Goal: Task Accomplishment & Management: Manage account settings

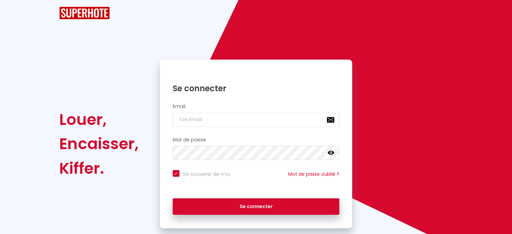
checkbox input "true"
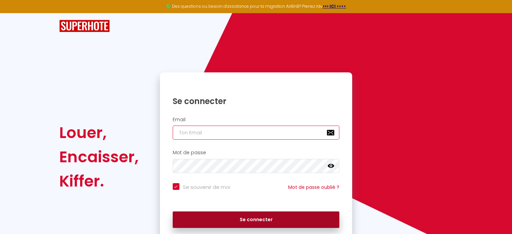
type input "[EMAIL_ADDRESS][DOMAIN_NAME]"
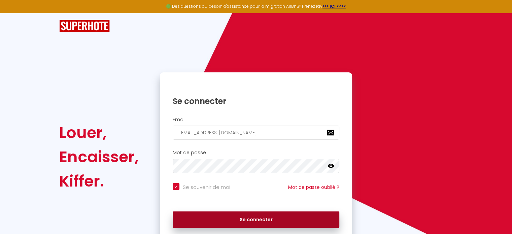
click at [260, 221] on button "Se connecter" at bounding box center [256, 219] width 167 height 17
checkbox input "true"
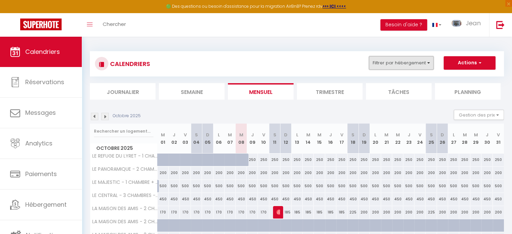
click at [429, 64] on button "Filtrer par hébergement" at bounding box center [401, 62] width 65 height 13
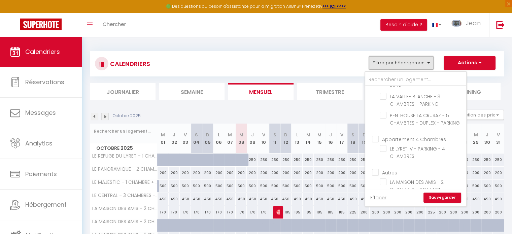
scroll to position [377, 0]
click at [384, 118] on input "PENTHOUSE LA CRUSAZ - 5 CHAMBRES - DUPLEX - PARKING" at bounding box center [421, 115] width 84 height 7
checkbox input "true"
checkbox input "false"
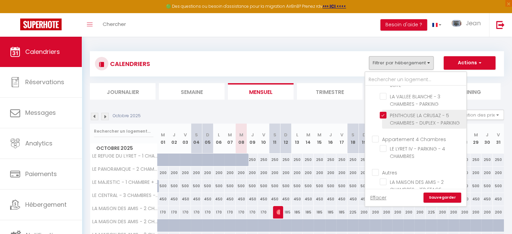
checkbox input "false"
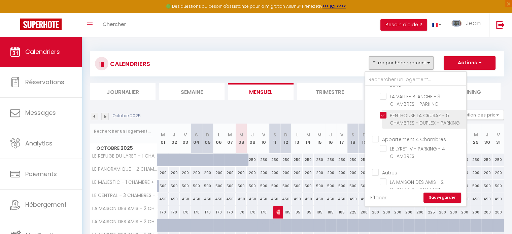
checkbox input "false"
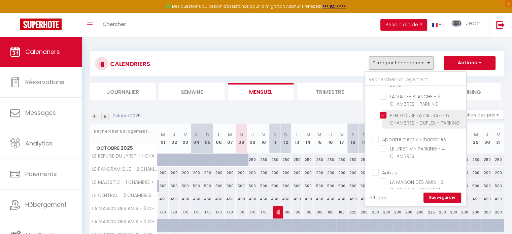
checkbox input "false"
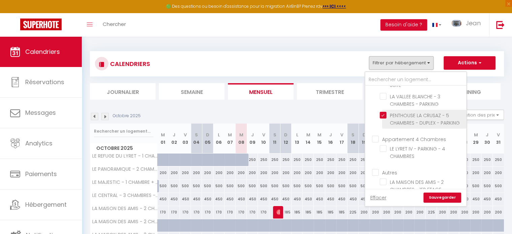
checkbox input "false"
click at [442, 198] on link "Sauvegarder" at bounding box center [442, 197] width 38 height 10
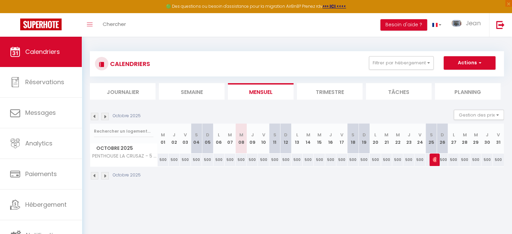
click at [105, 116] on img at bounding box center [104, 116] width 7 height 7
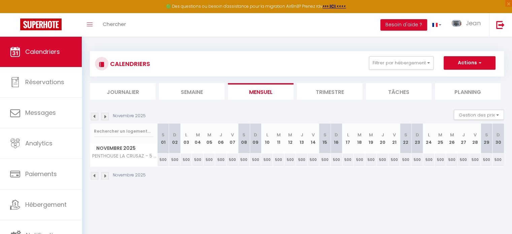
click at [105, 116] on img at bounding box center [104, 116] width 7 height 7
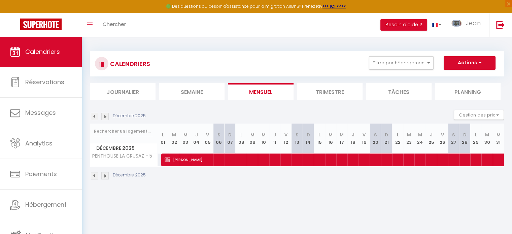
click at [96, 116] on img at bounding box center [94, 116] width 7 height 7
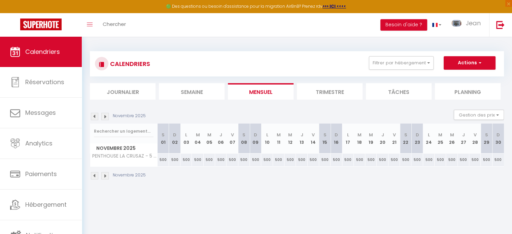
click at [96, 116] on img at bounding box center [94, 116] width 7 height 7
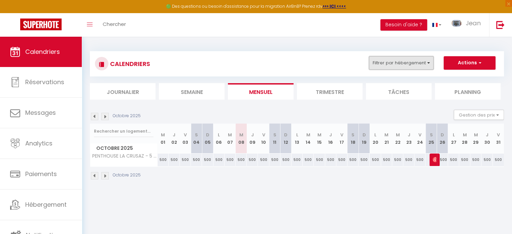
click at [428, 65] on button "Filtrer par hébergement" at bounding box center [401, 62] width 65 height 13
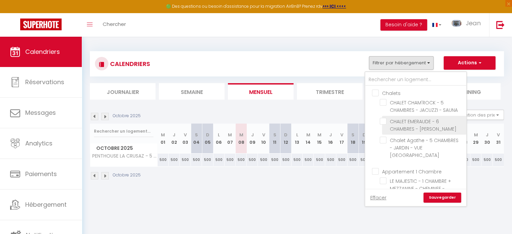
click at [385, 120] on input "CHALET EMERAUDE - 6 CHAMBRES - [PERSON_NAME]" at bounding box center [421, 121] width 84 height 7
checkbox input "true"
checkbox input "false"
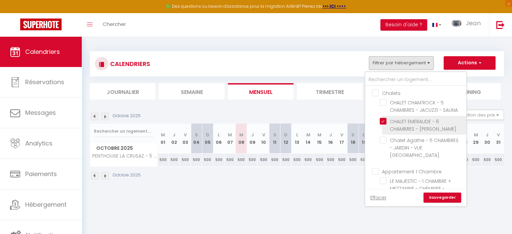
checkbox input "false"
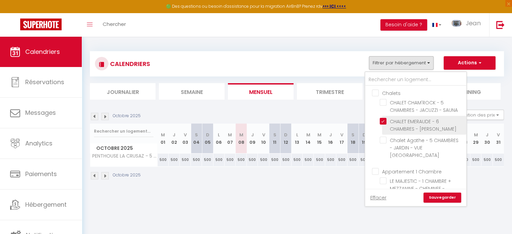
checkbox input "false"
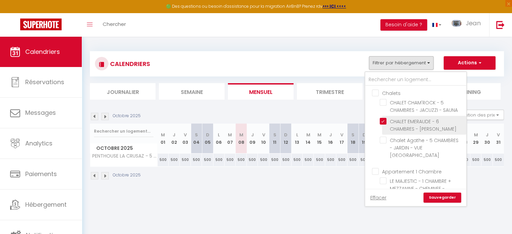
checkbox input "false"
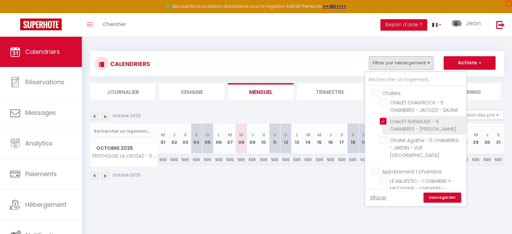
checkbox input "false"
click at [443, 198] on link "Sauvegarder" at bounding box center [442, 197] width 38 height 10
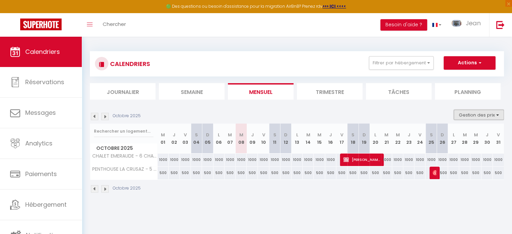
click at [497, 114] on button "Gestion des prix" at bounding box center [478, 115] width 50 height 10
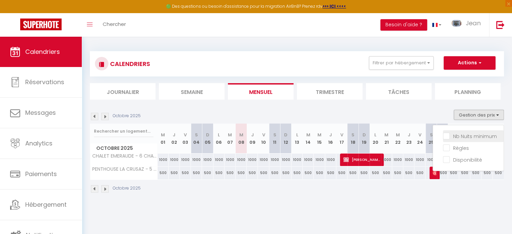
click at [445, 136] on input "Nb Nuits minimum" at bounding box center [473, 135] width 61 height 7
checkbox input "true"
